Goal: Task Accomplishment & Management: Manage account settings

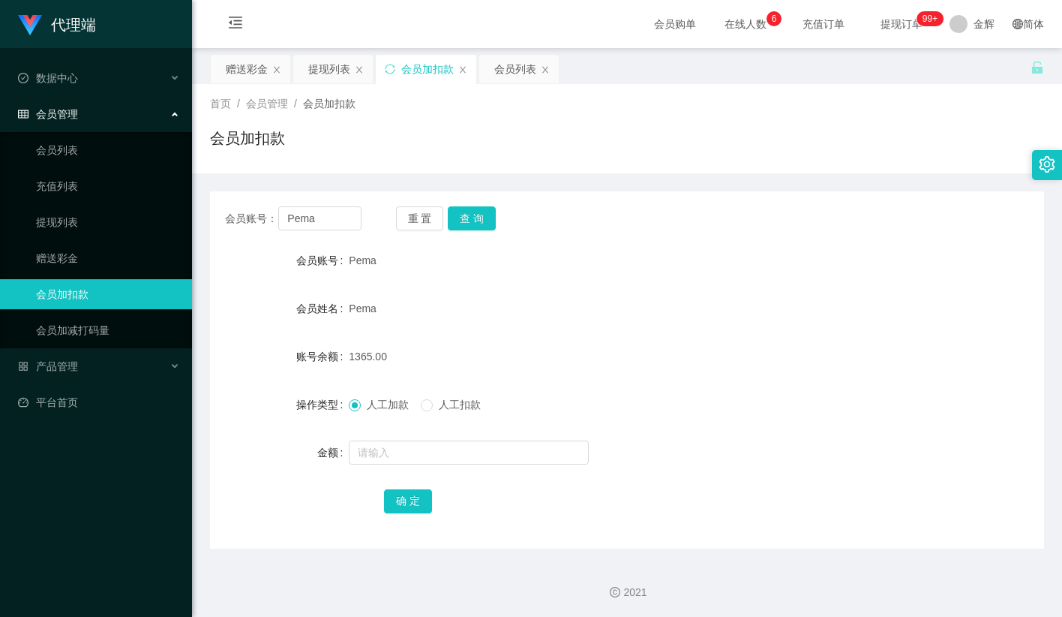
click at [647, 244] on div "会员账号： Pema 重 置 查 询 会员账号 Pema 会员姓名 Pema 账号余额 1365.00 操作类型 人工加款 人工扣款 金额 确 定" at bounding box center [627, 369] width 834 height 357
drag, startPoint x: 749, startPoint y: 340, endPoint x: 741, endPoint y: 338, distance: 8.6
click at [741, 338] on form "会员账号 Pema 会员姓名 Pema 账号余额 1365.00 操作类型 人工加款 人工扣款 金额 确 定" at bounding box center [627, 380] width 834 height 270
click at [408, 212] on button "重 置" at bounding box center [420, 218] width 48 height 24
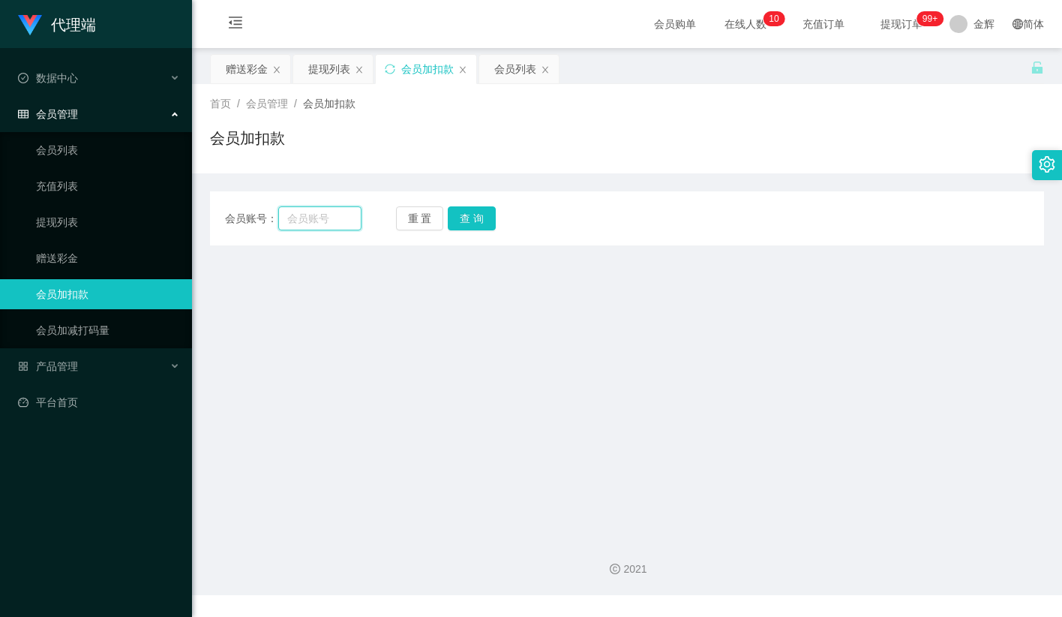
click at [325, 221] on input "text" at bounding box center [319, 218] width 83 height 24
paste input "98894633"
type input "98894633"
click at [487, 224] on button "查 询" at bounding box center [472, 218] width 48 height 24
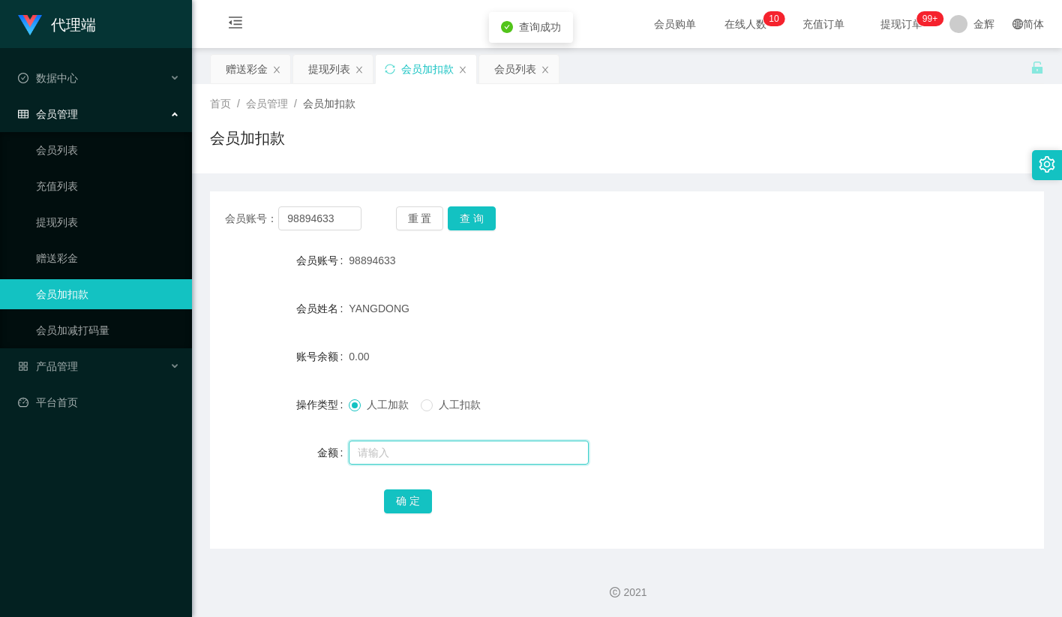
click at [395, 462] on input "text" at bounding box center [469, 452] width 240 height 24
type input "40"
drag, startPoint x: 416, startPoint y: 489, endPoint x: 840, endPoint y: 111, distance: 567.9
click at [417, 489] on button "确 定" at bounding box center [408, 501] width 48 height 24
click at [473, 219] on button "查 询" at bounding box center [472, 218] width 48 height 24
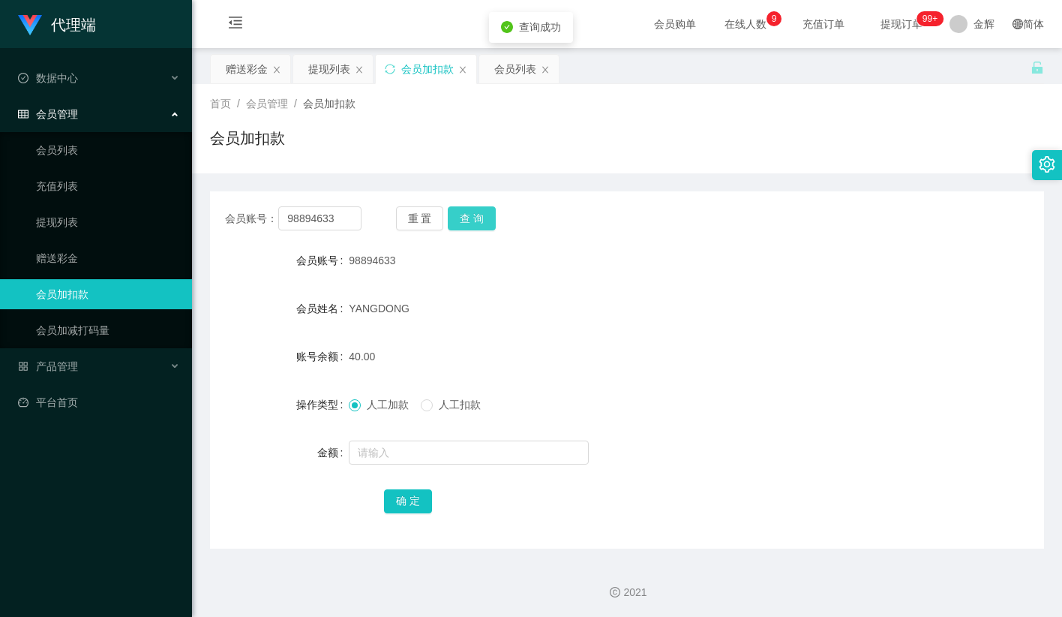
click at [473, 219] on button "查 询" at bounding box center [472, 218] width 48 height 24
click at [485, 216] on button "查 询" at bounding box center [472, 218] width 48 height 24
